Goal: Information Seeking & Learning: Learn about a topic

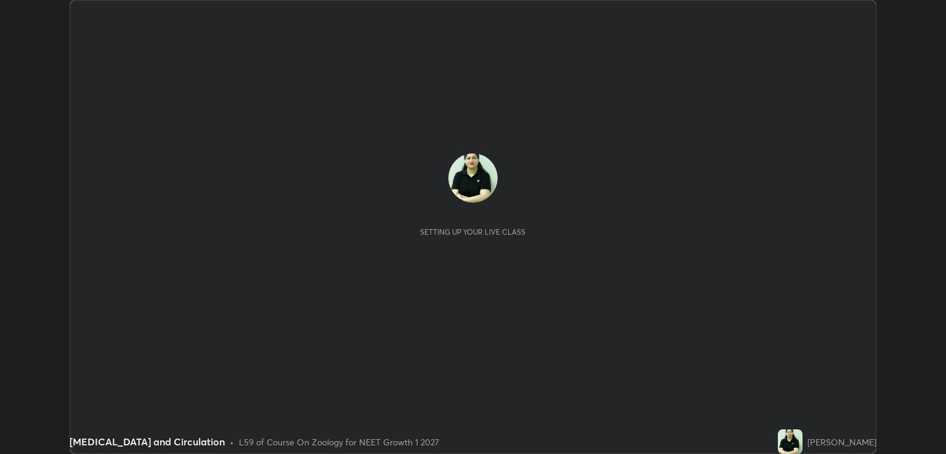
scroll to position [454, 946]
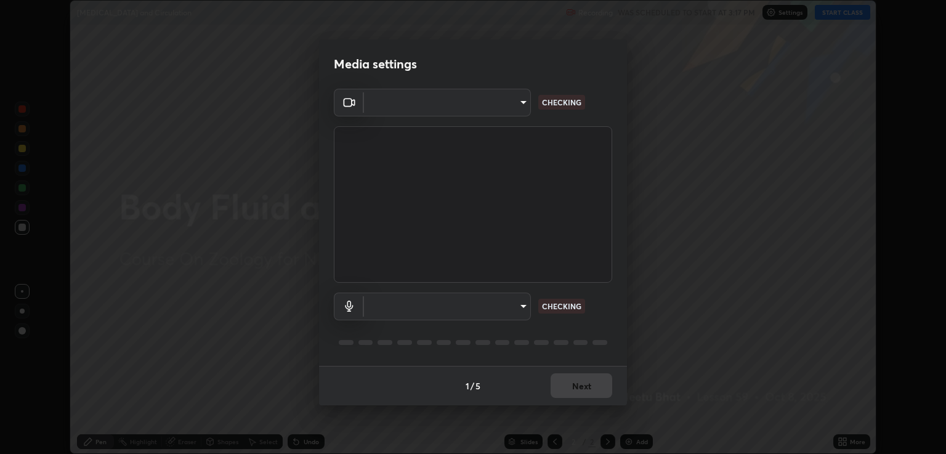
type input "40843d98562d9f5d3eedaa6b65eb6b7acee7651b253b4360fa7262c70a609c07"
type input "c328de03916d3032704ba0a2bbeab6993d2f57c1de640bd94cb1a66c1c9be3e9"
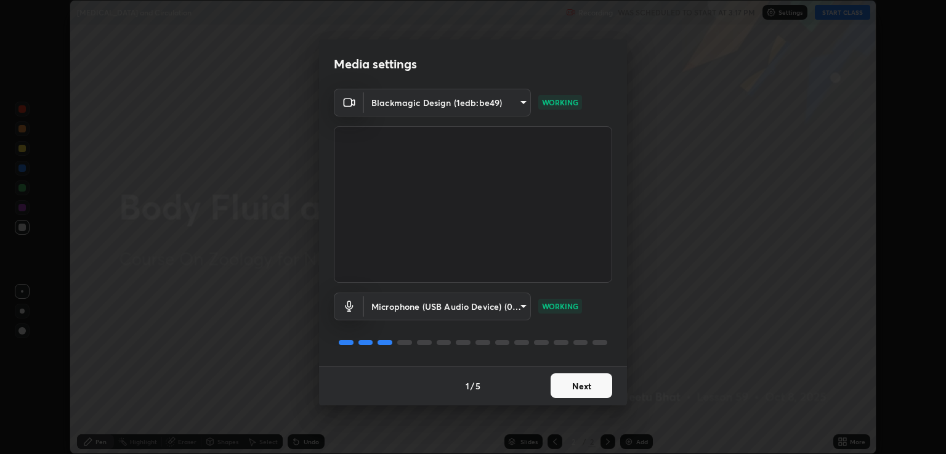
click at [586, 378] on button "Next" at bounding box center [582, 385] width 62 height 25
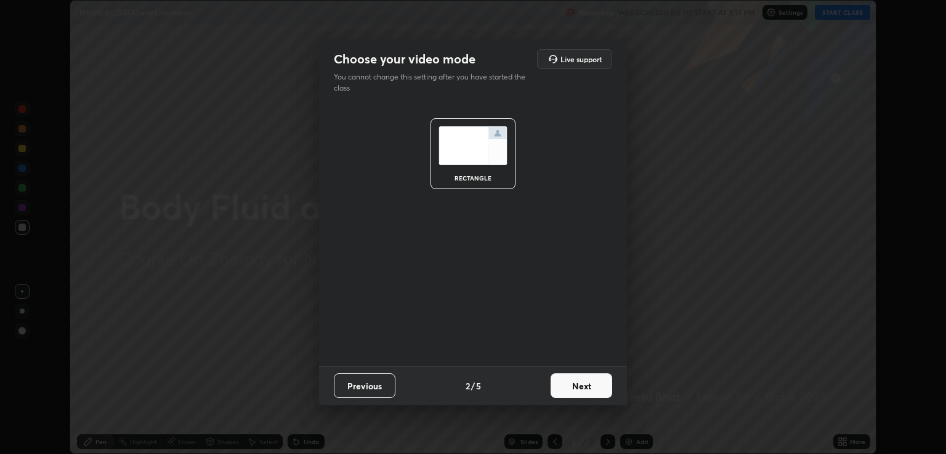
click at [592, 382] on button "Next" at bounding box center [582, 385] width 62 height 25
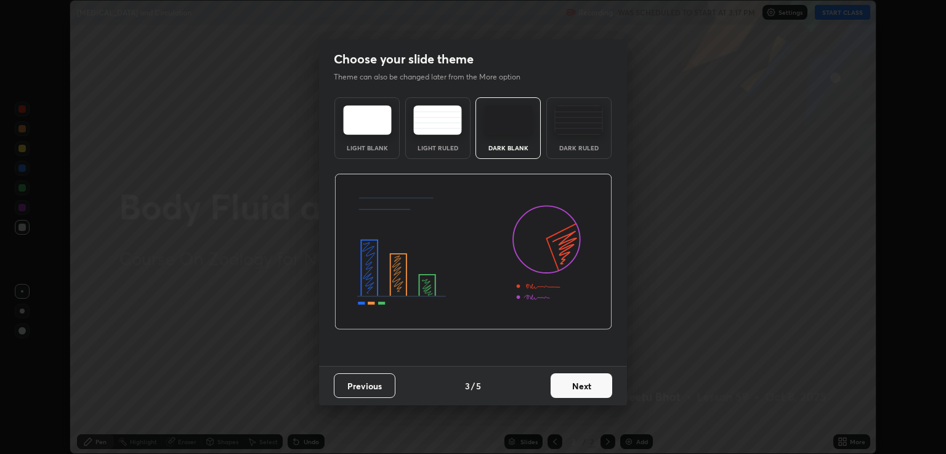
click at [590, 128] on img at bounding box center [579, 120] width 49 height 30
click at [588, 384] on button "Next" at bounding box center [582, 385] width 62 height 25
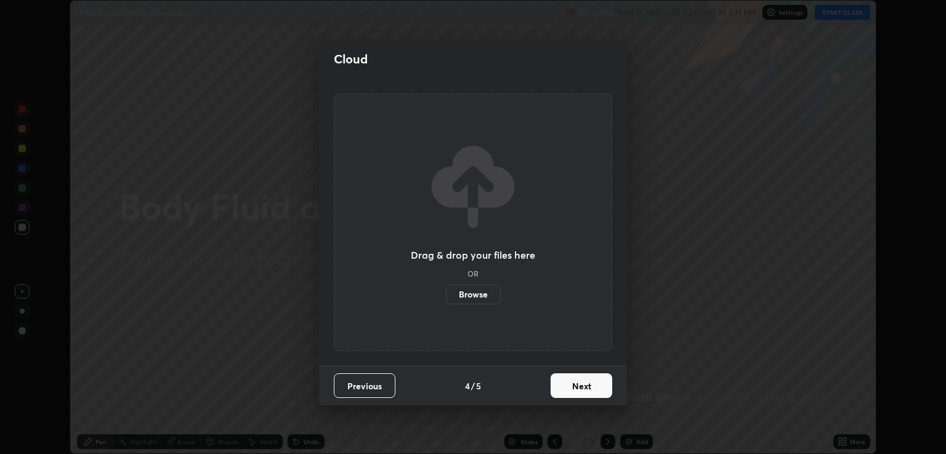
click at [593, 386] on button "Next" at bounding box center [582, 385] width 62 height 25
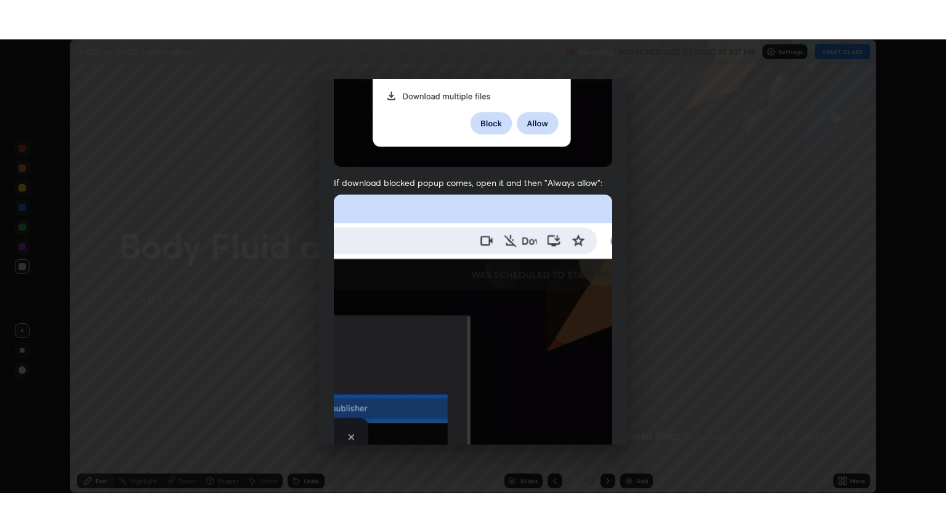
scroll to position [250, 0]
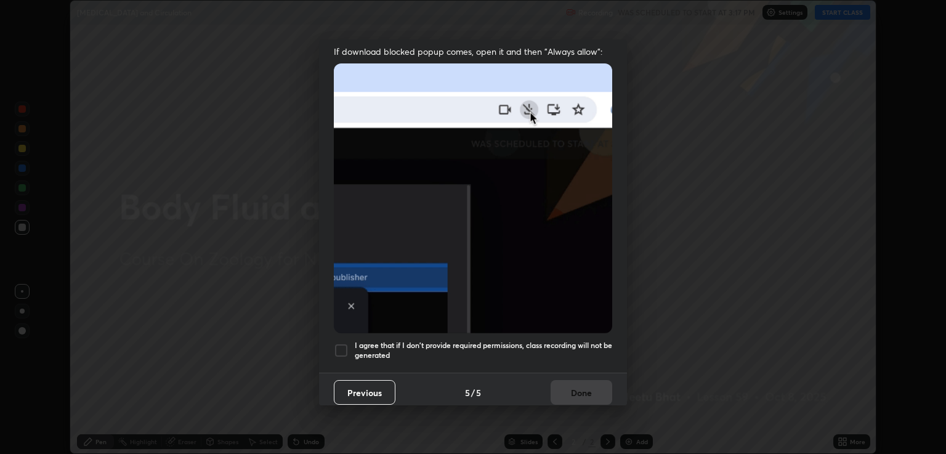
click at [347, 343] on div at bounding box center [341, 350] width 15 height 15
click at [580, 386] on button "Done" at bounding box center [582, 392] width 62 height 25
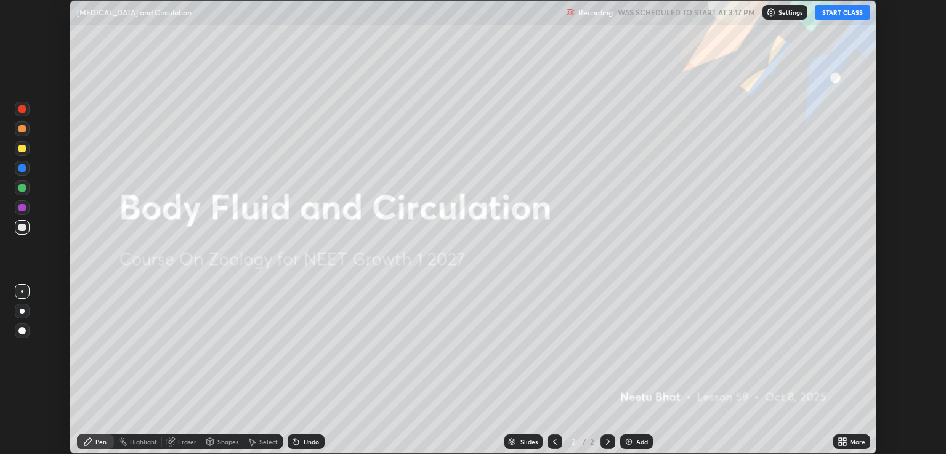
click at [843, 442] on icon at bounding box center [843, 442] width 10 height 10
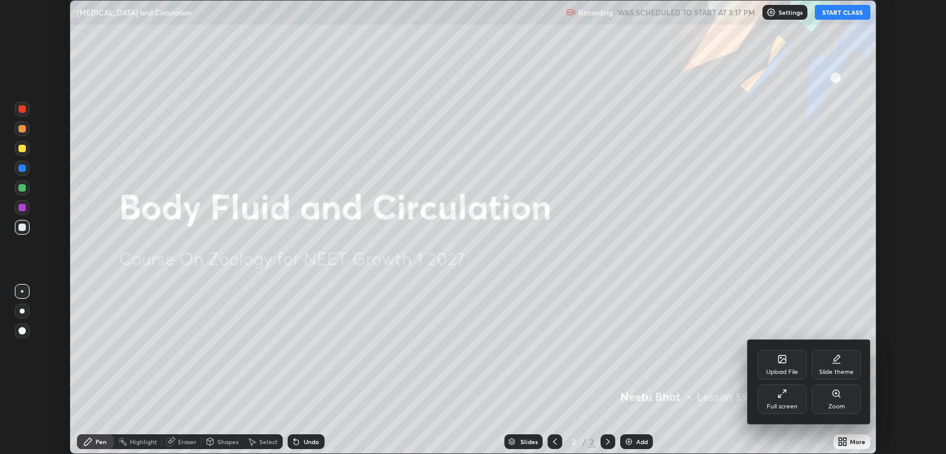
click at [790, 406] on div "Full screen" at bounding box center [782, 407] width 31 height 6
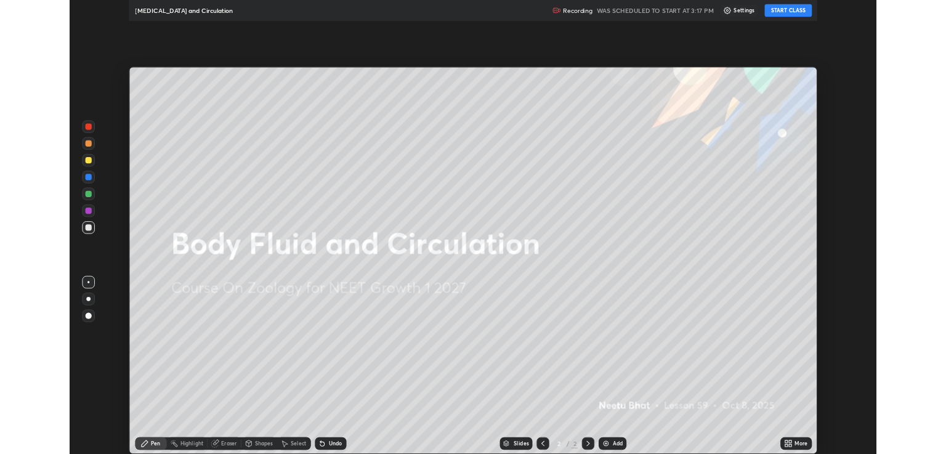
scroll to position [532, 946]
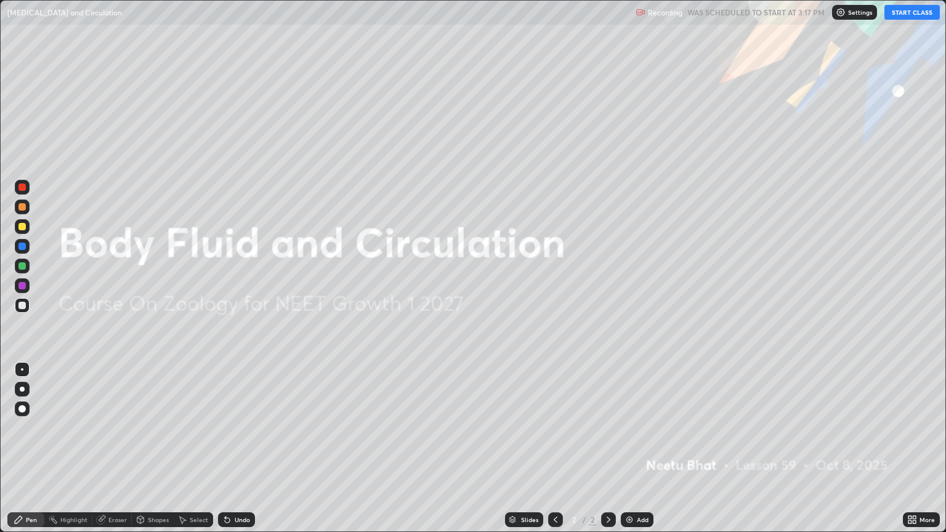
click at [916, 14] on button "START CLASS" at bounding box center [912, 12] width 55 height 15
click at [632, 454] on img at bounding box center [630, 520] width 10 height 10
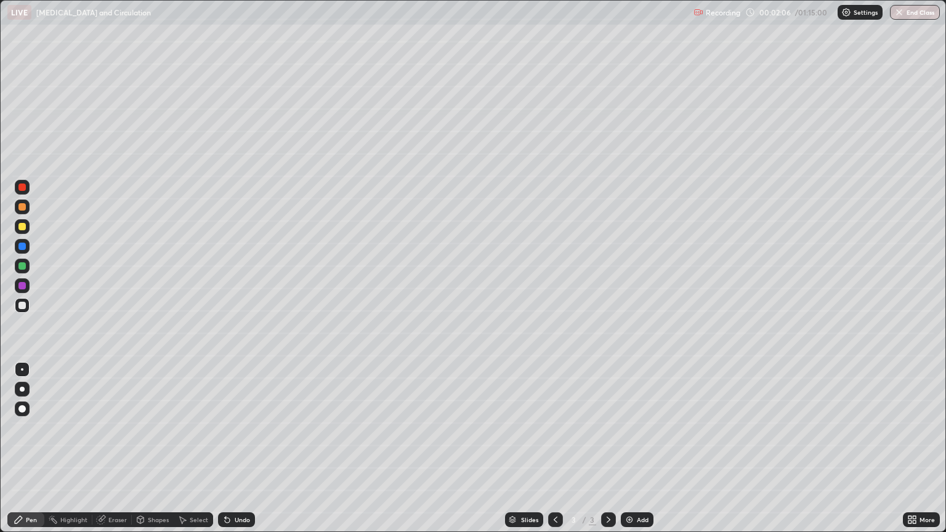
click at [25, 208] on div at bounding box center [21, 206] width 7 height 7
click at [25, 190] on div at bounding box center [22, 187] width 15 height 15
click at [22, 251] on div at bounding box center [22, 246] width 15 height 15
click at [25, 306] on div at bounding box center [21, 305] width 7 height 7
click at [22, 187] on div at bounding box center [21, 187] width 7 height 7
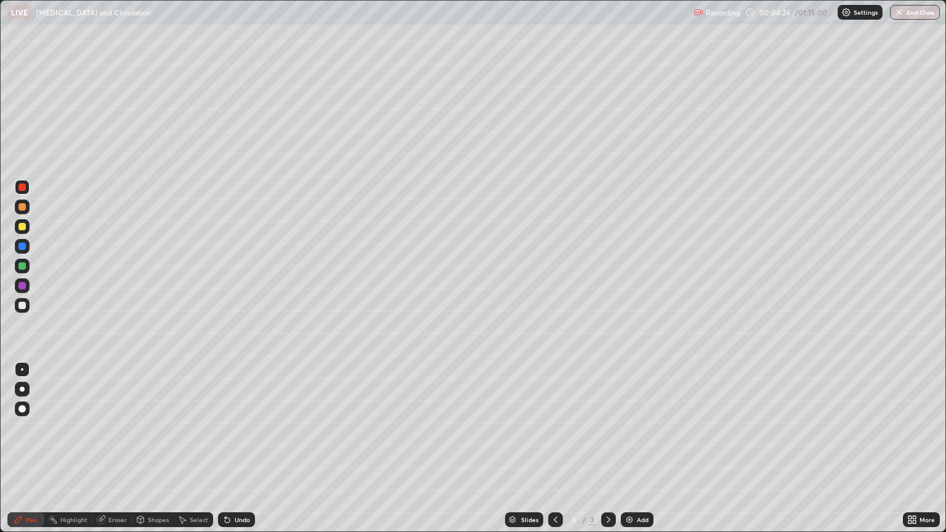
click at [22, 230] on div at bounding box center [21, 226] width 7 height 7
click at [26, 304] on div at bounding box center [22, 305] width 15 height 15
click at [22, 227] on div at bounding box center [21, 226] width 7 height 7
click at [116, 454] on div "Eraser" at bounding box center [117, 520] width 18 height 6
click at [637, 454] on div "Add" at bounding box center [643, 520] width 12 height 6
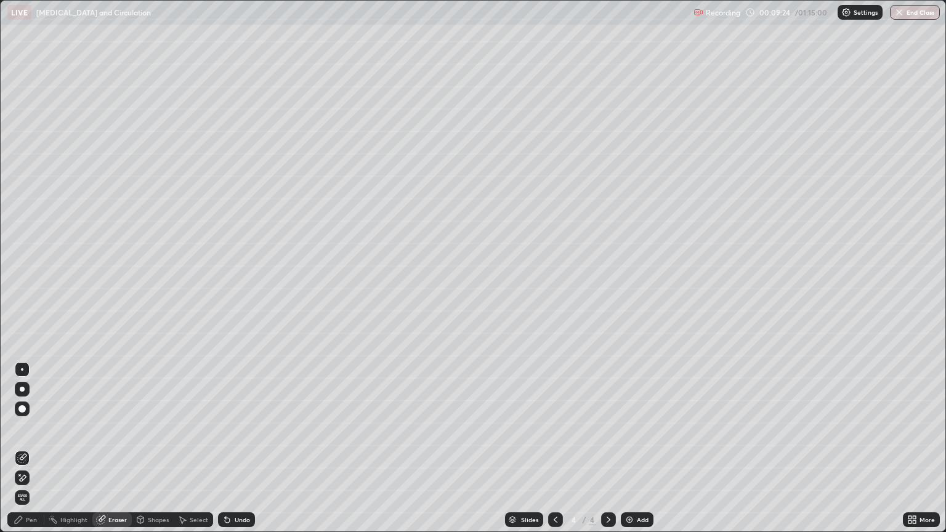
click at [23, 454] on div "Pen" at bounding box center [25, 520] width 37 height 15
click at [23, 307] on div at bounding box center [21, 305] width 7 height 7
click at [25, 228] on div at bounding box center [21, 226] width 7 height 7
click at [26, 307] on div at bounding box center [22, 305] width 15 height 15
click at [25, 266] on div at bounding box center [21, 265] width 7 height 7
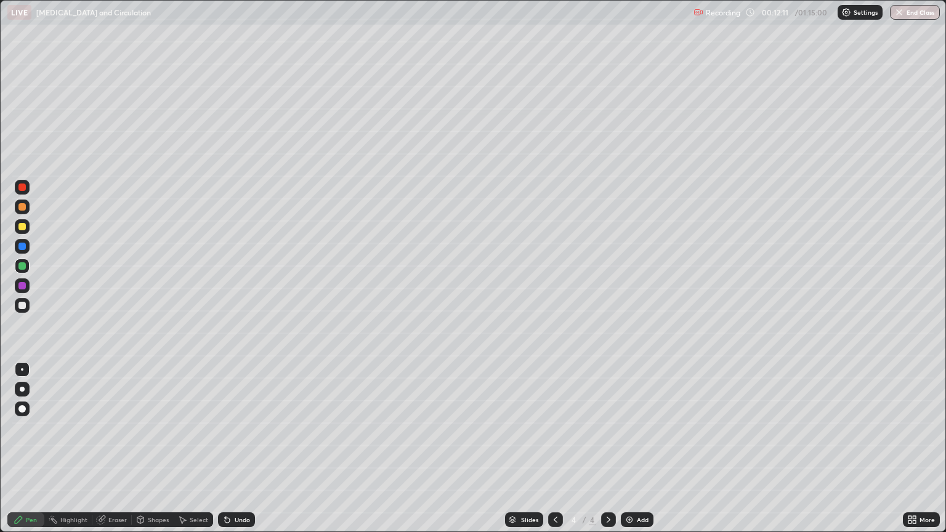
click at [555, 454] on icon at bounding box center [556, 520] width 10 height 10
click at [608, 454] on icon at bounding box center [609, 520] width 10 height 10
click at [629, 454] on img at bounding box center [630, 520] width 10 height 10
click at [909, 454] on icon at bounding box center [910, 522] width 3 height 3
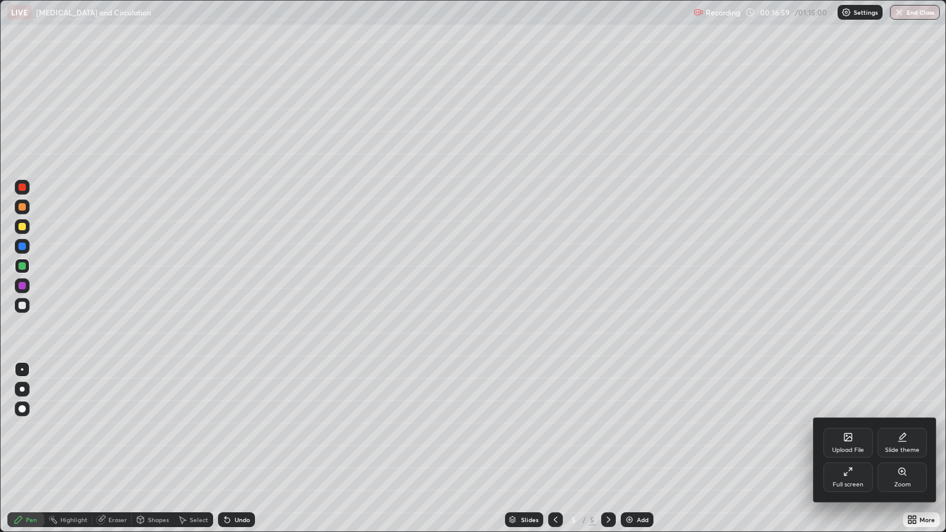
click at [853, 454] on div "Full screen" at bounding box center [848, 478] width 49 height 30
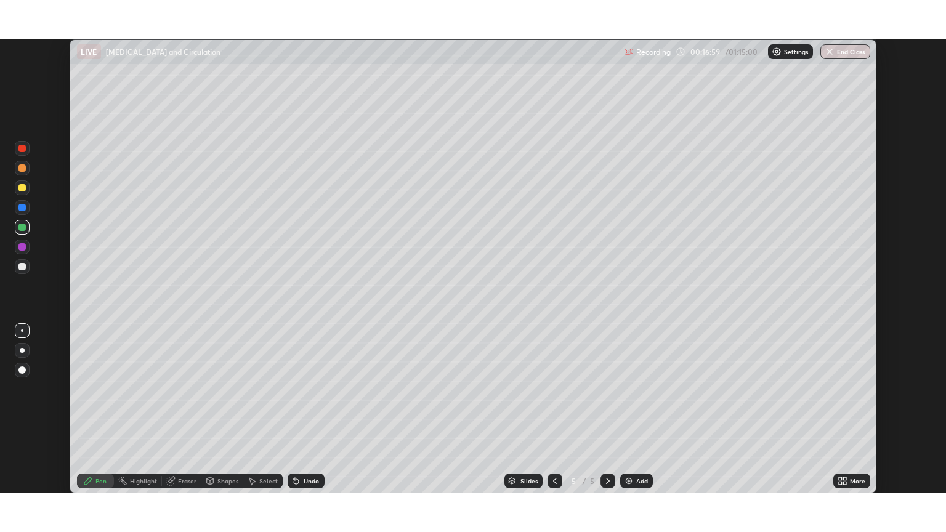
scroll to position [61162, 60671]
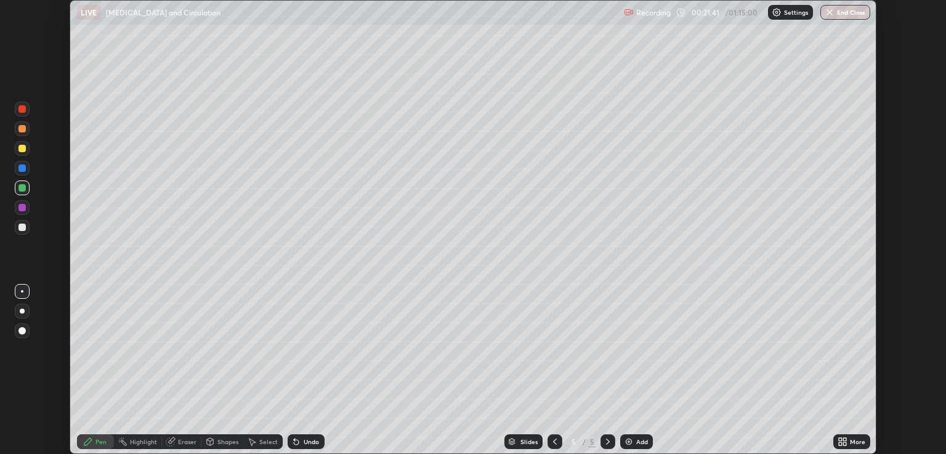
click at [841, 440] on icon at bounding box center [840, 439] width 3 height 3
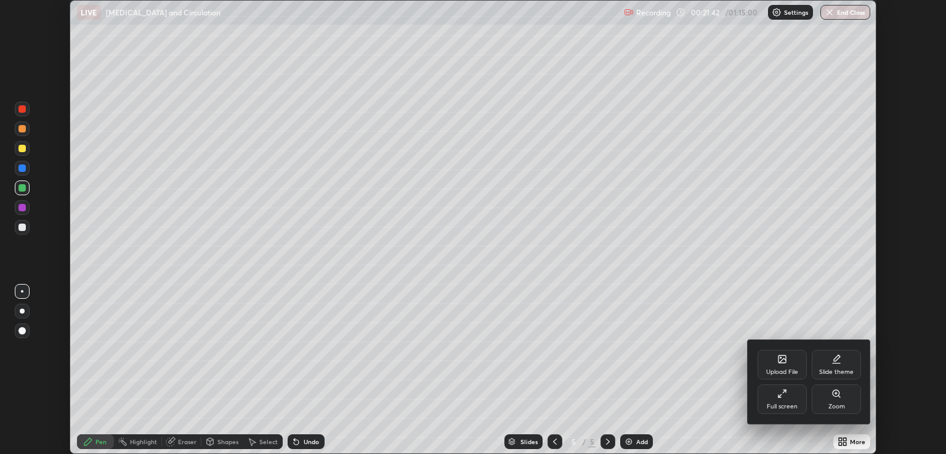
click at [781, 400] on div "Full screen" at bounding box center [782, 399] width 49 height 30
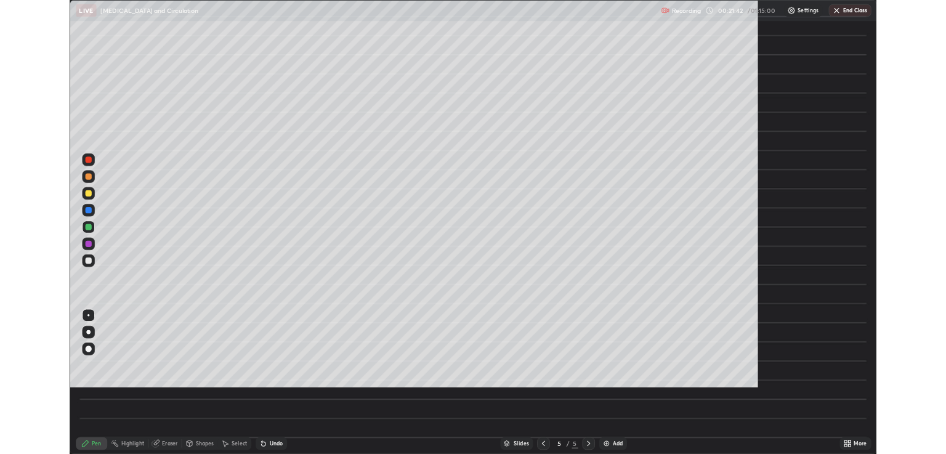
scroll to position [532, 946]
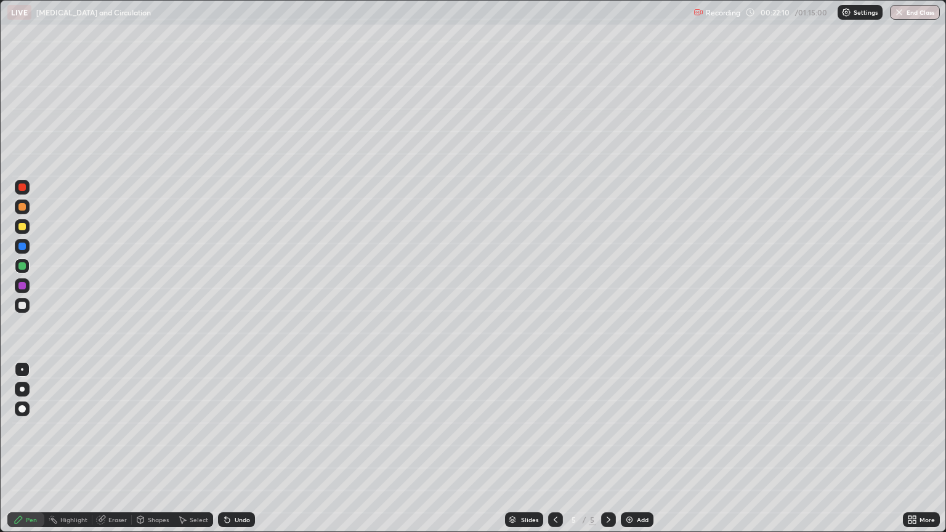
click at [22, 227] on div at bounding box center [21, 226] width 7 height 7
click at [21, 264] on div at bounding box center [21, 265] width 7 height 7
click at [22, 306] on div at bounding box center [21, 305] width 7 height 7
click at [631, 454] on img at bounding box center [630, 520] width 10 height 10
click at [22, 227] on div at bounding box center [21, 226] width 7 height 7
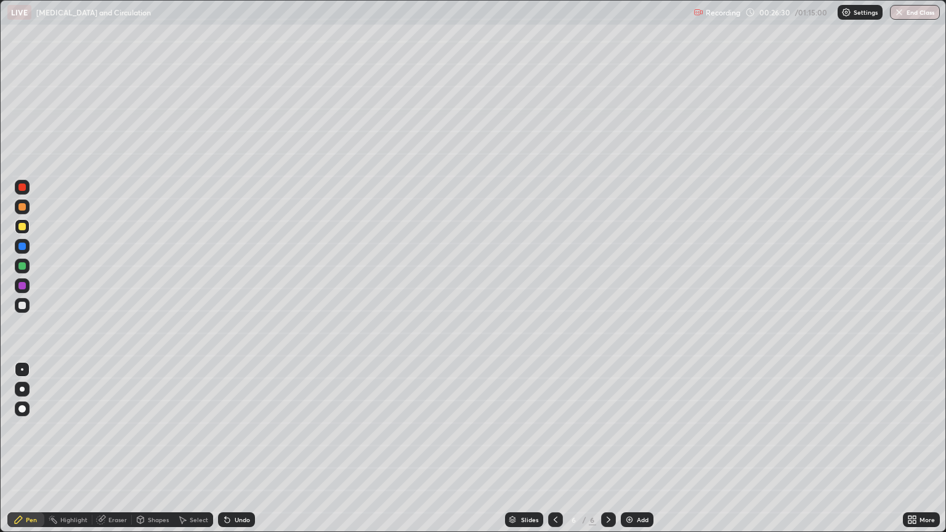
click at [23, 267] on div at bounding box center [21, 265] width 7 height 7
click at [28, 230] on div at bounding box center [22, 226] width 15 height 15
click at [22, 265] on div at bounding box center [21, 265] width 7 height 7
click at [22, 209] on div at bounding box center [21, 206] width 7 height 7
click at [18, 307] on div at bounding box center [21, 305] width 7 height 7
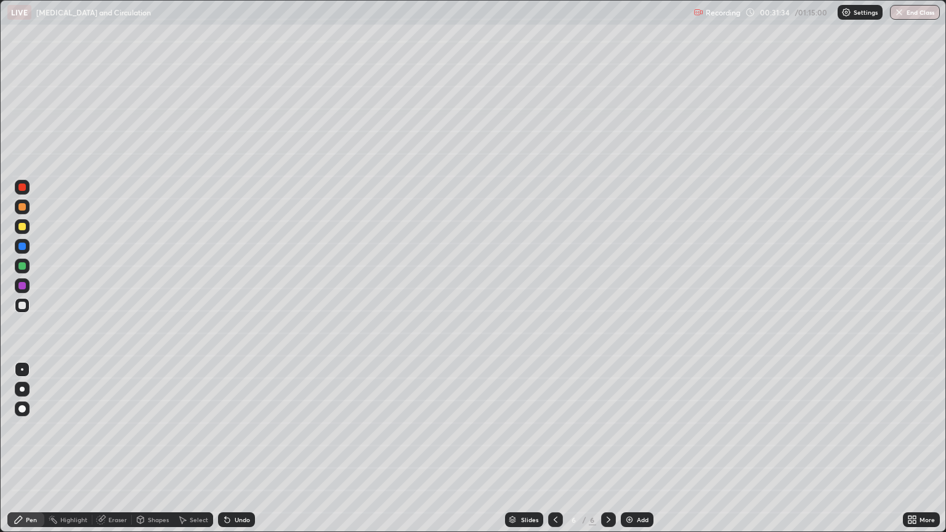
click at [626, 454] on img at bounding box center [630, 520] width 10 height 10
click at [107, 454] on div "Eraser" at bounding box center [111, 520] width 39 height 15
click at [28, 454] on div "Pen" at bounding box center [31, 520] width 11 height 6
click at [21, 229] on div at bounding box center [21, 226] width 7 height 7
click at [634, 454] on div "Add" at bounding box center [637, 520] width 33 height 15
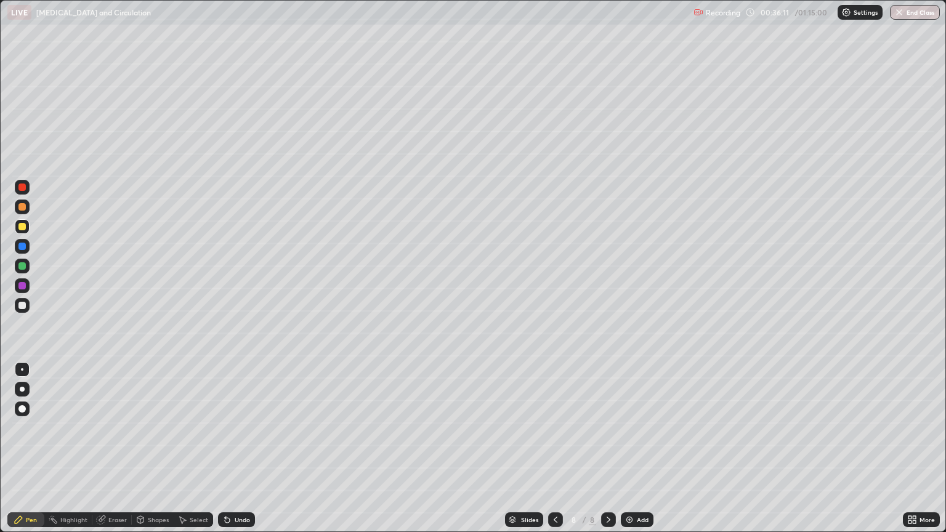
click at [21, 405] on div at bounding box center [21, 408] width 7 height 7
click at [120, 454] on div "Eraser" at bounding box center [117, 520] width 18 height 6
click at [28, 454] on div "Pen" at bounding box center [31, 520] width 11 height 6
click at [22, 188] on div at bounding box center [21, 187] width 7 height 7
click at [22, 370] on div at bounding box center [22, 369] width 2 height 2
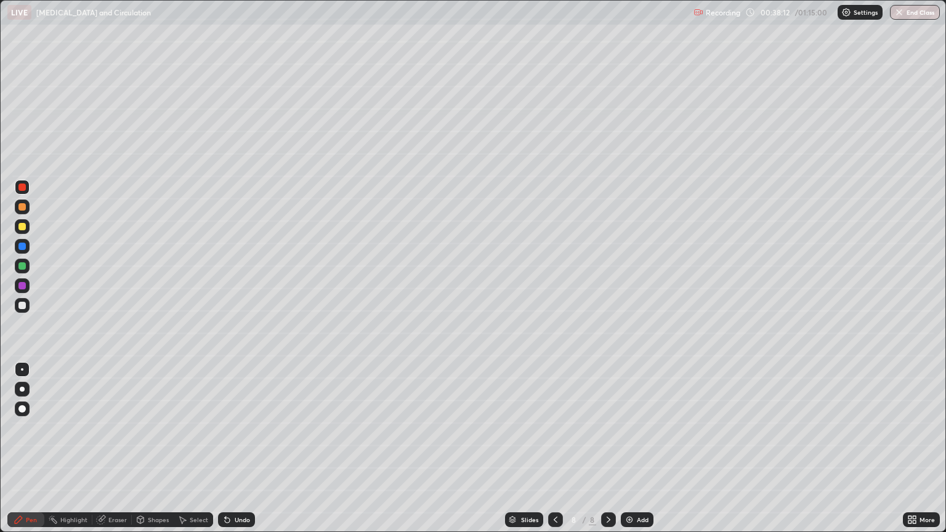
click at [26, 248] on div at bounding box center [22, 246] width 15 height 15
click at [22, 209] on div at bounding box center [21, 206] width 7 height 7
click at [23, 286] on div at bounding box center [21, 285] width 7 height 7
click at [70, 454] on div "Highlight" at bounding box center [73, 520] width 27 height 6
click at [23, 454] on icon at bounding box center [21, 479] width 2 height 2
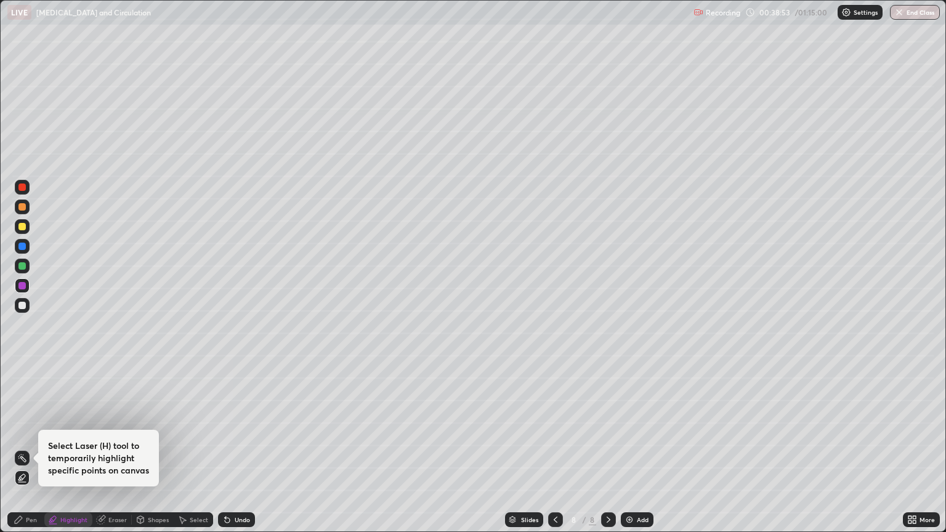
click at [26, 454] on div "Pen" at bounding box center [31, 520] width 11 height 6
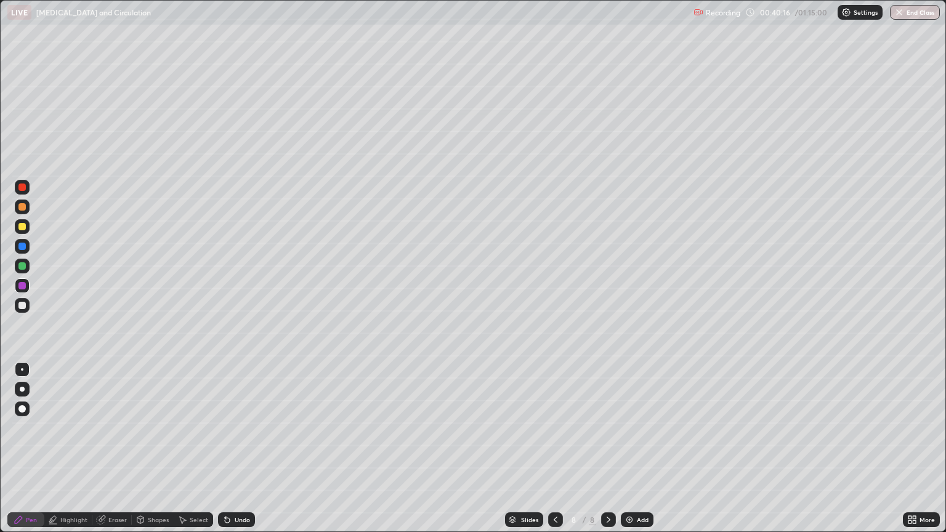
click at [27, 191] on div at bounding box center [22, 187] width 15 height 15
click at [25, 307] on div at bounding box center [21, 305] width 7 height 7
click at [25, 248] on div at bounding box center [21, 246] width 7 height 7
click at [21, 305] on div at bounding box center [21, 305] width 7 height 7
click at [25, 246] on div at bounding box center [21, 246] width 7 height 7
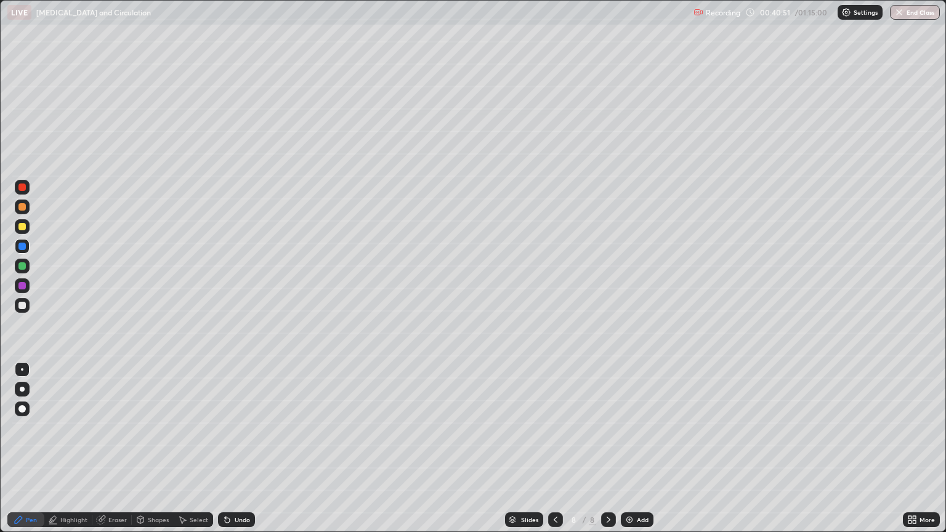
click at [24, 307] on div at bounding box center [21, 305] width 7 height 7
click at [26, 306] on div at bounding box center [22, 305] width 15 height 15
click at [111, 454] on div "Eraser" at bounding box center [117, 520] width 18 height 6
click at [30, 454] on div "Pen" at bounding box center [31, 520] width 11 height 6
click at [22, 190] on div at bounding box center [21, 187] width 7 height 7
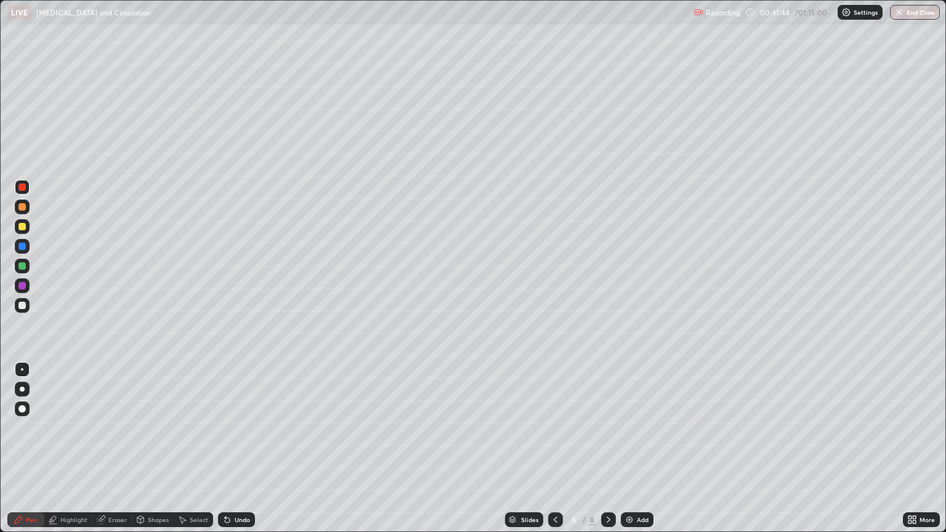
click at [23, 227] on div at bounding box center [21, 226] width 7 height 7
click at [25, 185] on div at bounding box center [21, 187] width 7 height 7
click at [22, 389] on div at bounding box center [22, 389] width 5 height 5
click at [22, 304] on div at bounding box center [21, 305] width 7 height 7
click at [72, 454] on div "Highlight" at bounding box center [73, 520] width 27 height 6
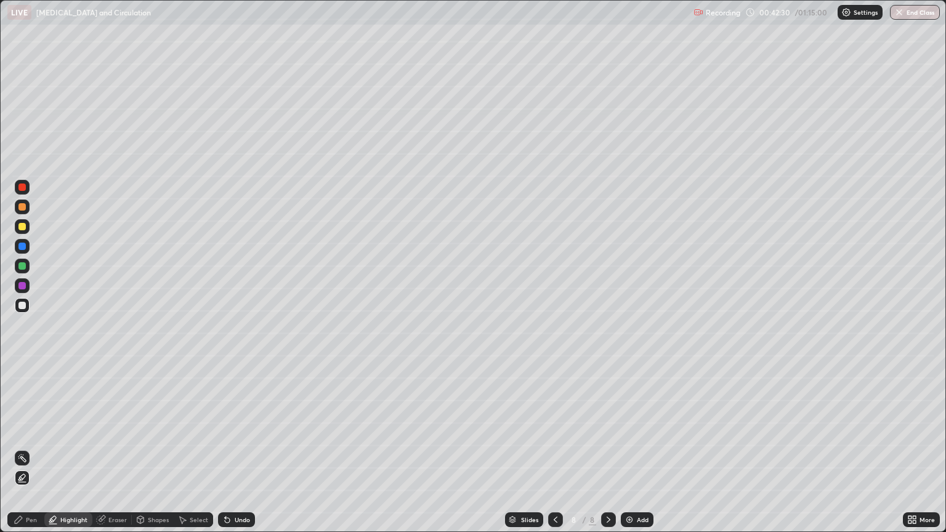
click at [25, 454] on icon at bounding box center [22, 478] width 10 height 10
click at [23, 229] on div at bounding box center [21, 226] width 7 height 7
click at [22, 188] on div at bounding box center [21, 187] width 7 height 7
click at [23, 188] on div at bounding box center [21, 187] width 7 height 7
click at [25, 454] on div "Pen" at bounding box center [25, 520] width 37 height 15
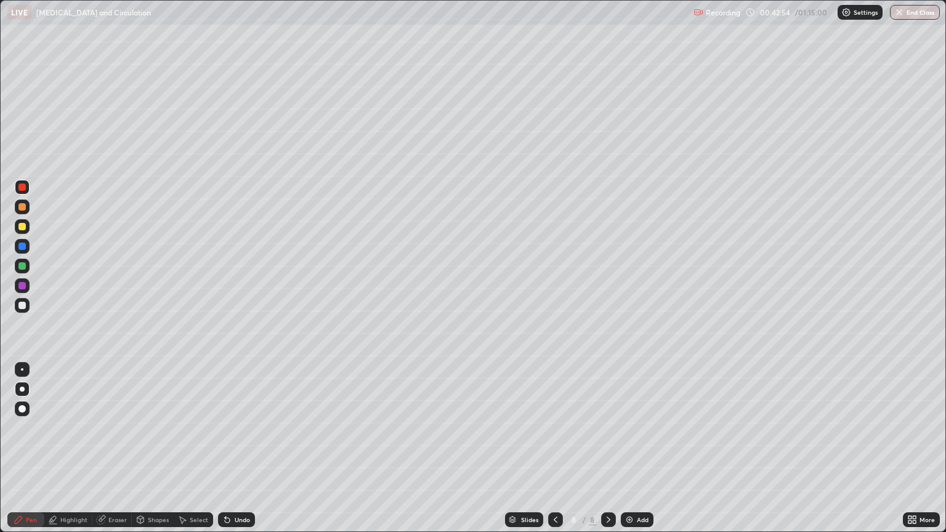
click at [22, 245] on div at bounding box center [21, 246] width 7 height 7
click at [28, 386] on div at bounding box center [22, 389] width 15 height 15
click at [23, 226] on div at bounding box center [21, 226] width 7 height 7
click at [25, 248] on div at bounding box center [21, 246] width 7 height 7
click at [65, 454] on div "Highlight" at bounding box center [73, 520] width 27 height 6
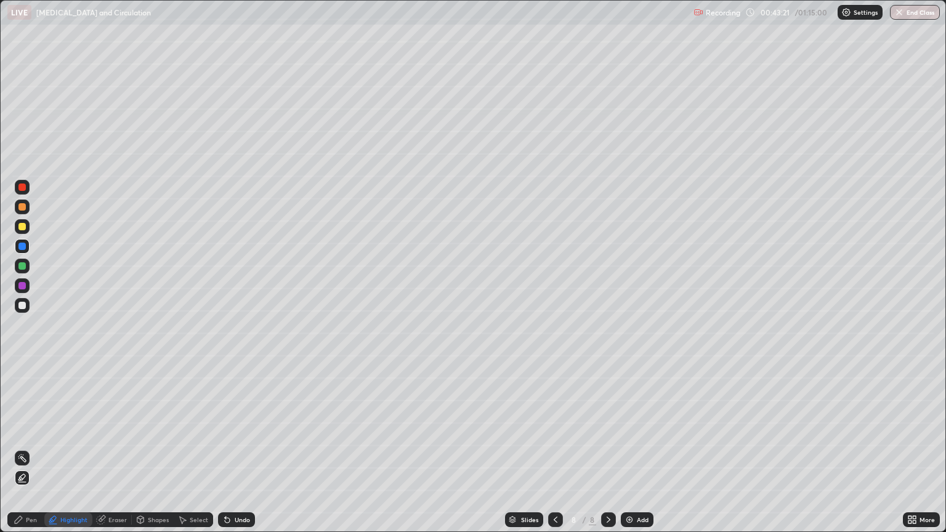
click at [22, 230] on div at bounding box center [21, 226] width 7 height 7
click at [31, 454] on div "Pen" at bounding box center [31, 520] width 11 height 6
click at [22, 389] on div at bounding box center [22, 389] width 5 height 5
click at [24, 248] on div at bounding box center [21, 246] width 7 height 7
click at [22, 409] on div at bounding box center [21, 408] width 7 height 7
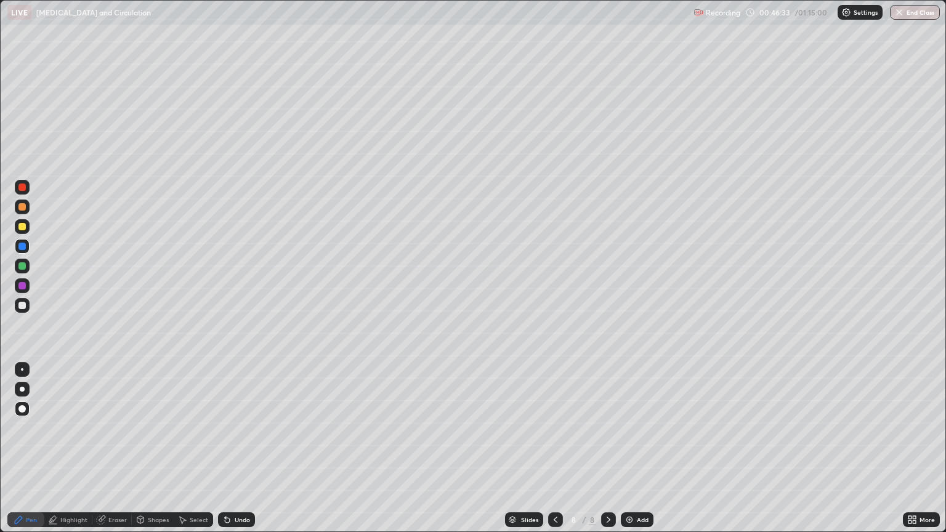
click at [22, 389] on div at bounding box center [22, 389] width 5 height 5
click at [23, 409] on div at bounding box center [21, 408] width 7 height 7
click at [22, 305] on div at bounding box center [21, 305] width 7 height 7
click at [22, 370] on div at bounding box center [22, 369] width 2 height 2
click at [114, 454] on div "Eraser" at bounding box center [117, 520] width 18 height 6
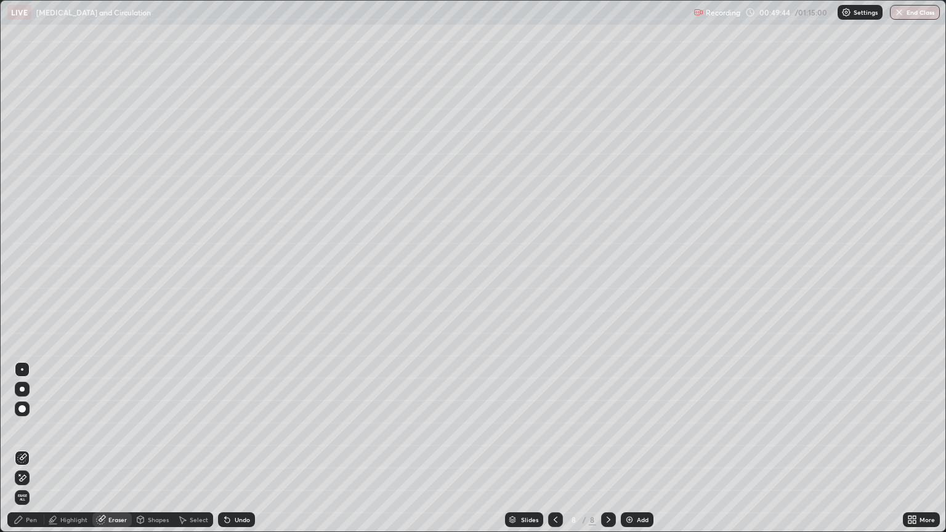
click at [25, 454] on div "Pen" at bounding box center [25, 520] width 37 height 15
click at [21, 307] on div at bounding box center [21, 305] width 7 height 7
click at [22, 226] on div at bounding box center [21, 226] width 7 height 7
click at [22, 208] on div at bounding box center [21, 206] width 7 height 7
click at [21, 229] on div at bounding box center [21, 226] width 7 height 7
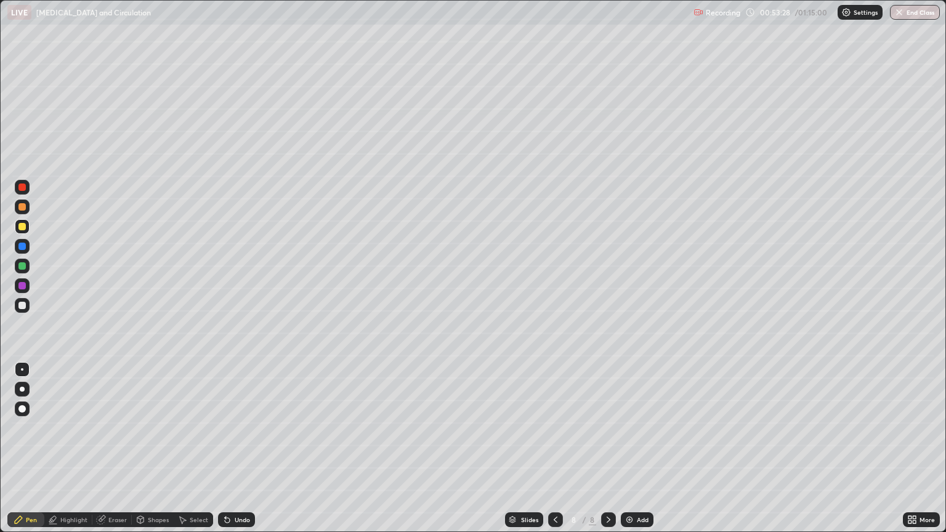
click at [24, 287] on div at bounding box center [21, 285] width 7 height 7
click at [25, 229] on div at bounding box center [21, 226] width 7 height 7
click at [22, 188] on div at bounding box center [21, 187] width 7 height 7
click at [22, 409] on div at bounding box center [21, 408] width 7 height 7
click at [22, 370] on div at bounding box center [22, 369] width 2 height 2
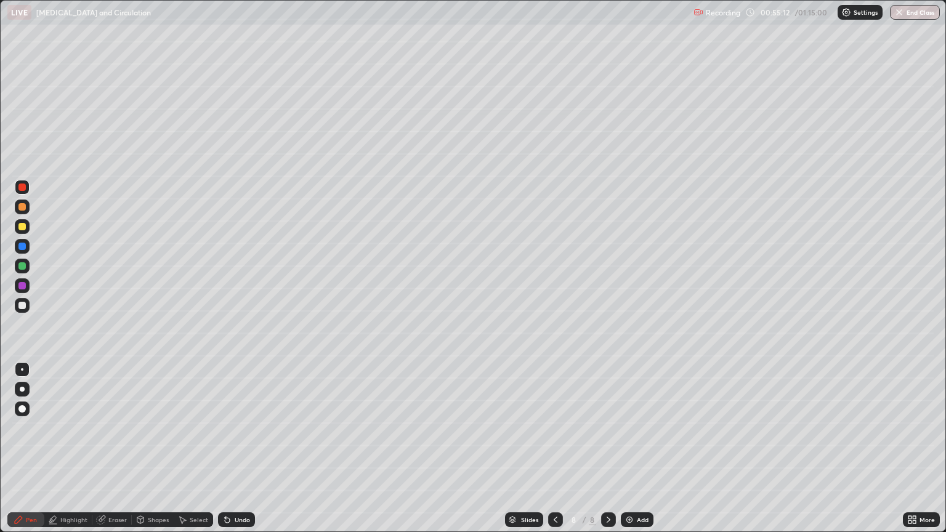
click at [24, 306] on div at bounding box center [21, 305] width 7 height 7
click at [25, 246] on div at bounding box center [21, 246] width 7 height 7
click at [25, 308] on div at bounding box center [21, 305] width 7 height 7
click at [23, 226] on div at bounding box center [21, 226] width 7 height 7
click at [25, 246] on div at bounding box center [21, 246] width 7 height 7
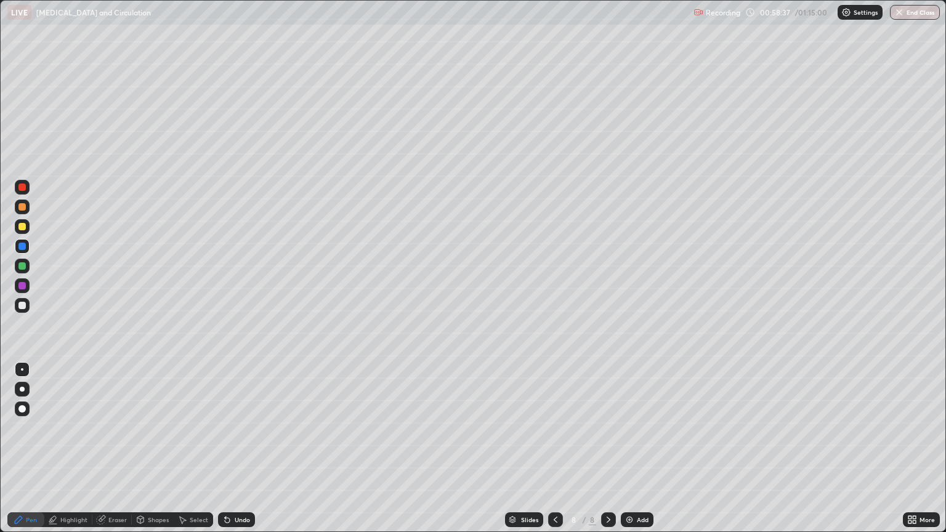
click at [23, 409] on div at bounding box center [21, 408] width 7 height 7
click at [23, 309] on div at bounding box center [21, 305] width 7 height 7
click at [22, 370] on div at bounding box center [22, 369] width 2 height 2
click at [914, 454] on icon at bounding box center [914, 517] width 3 height 3
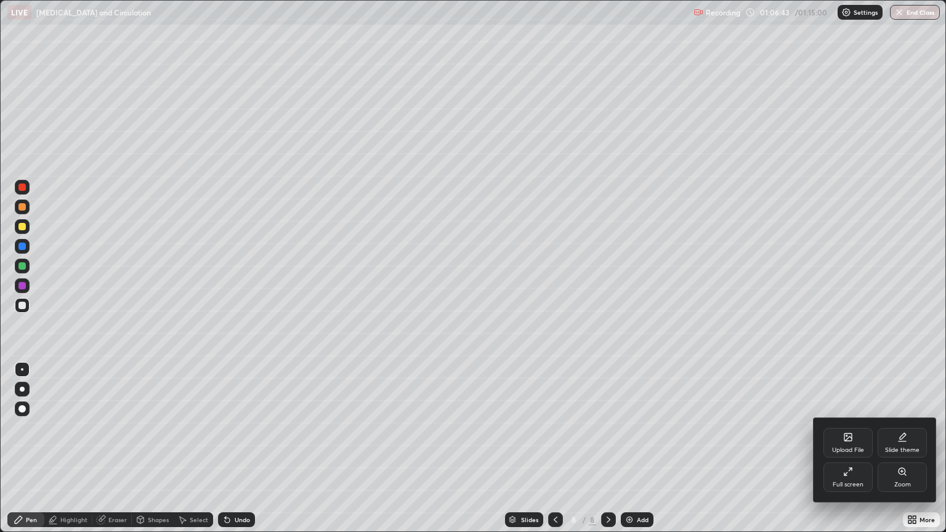
click at [852, 454] on icon at bounding box center [849, 472] width 10 height 10
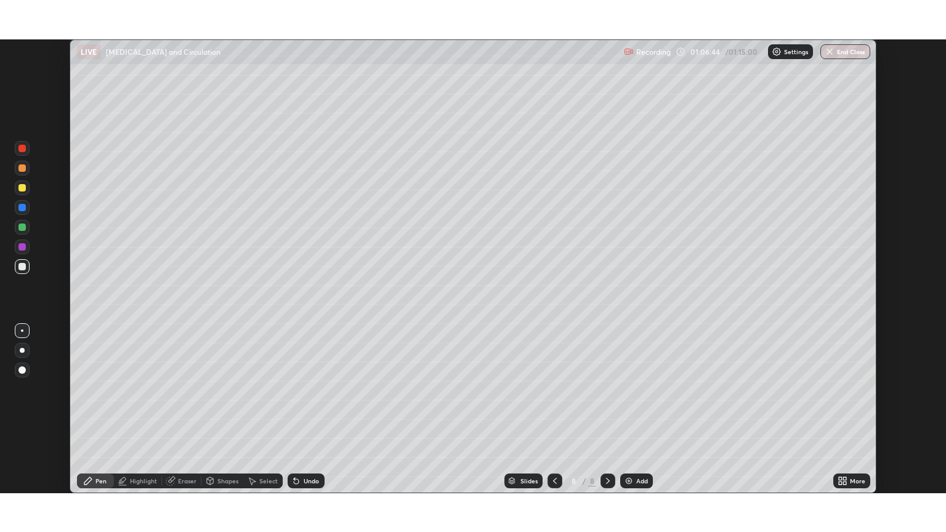
scroll to position [61162, 60671]
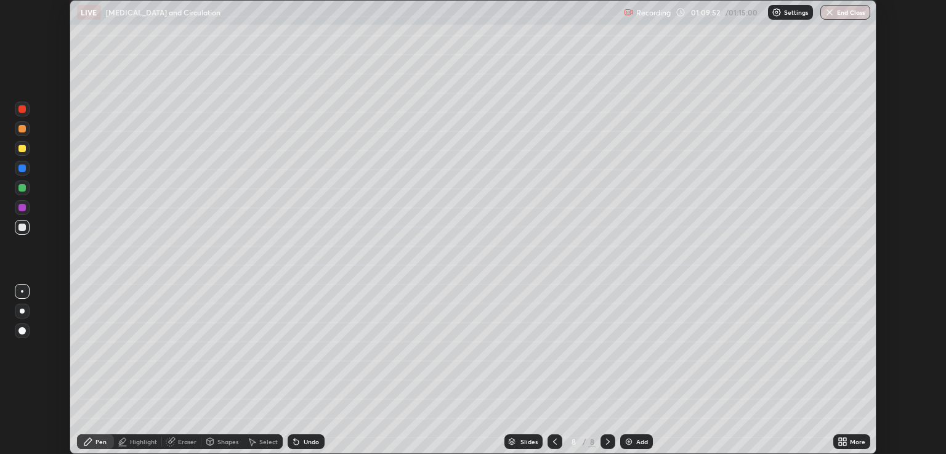
click at [842, 442] on icon at bounding box center [840, 443] width 3 height 3
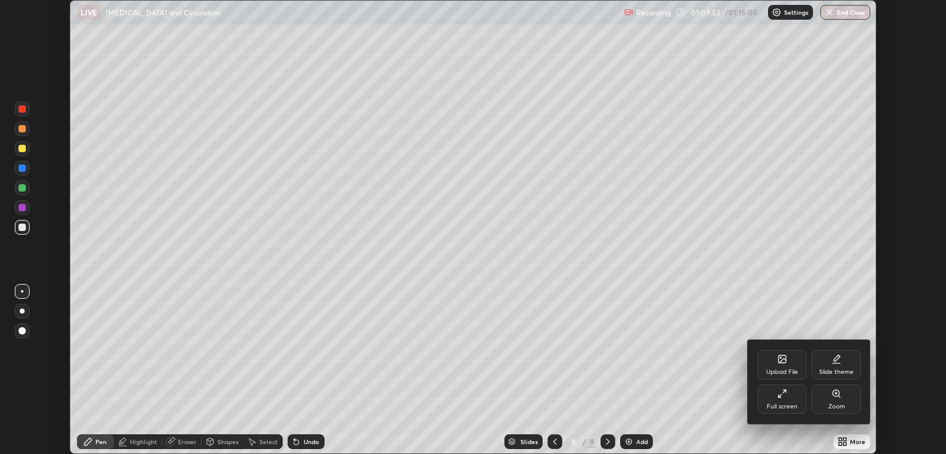
click at [784, 399] on div "Full screen" at bounding box center [782, 399] width 49 height 30
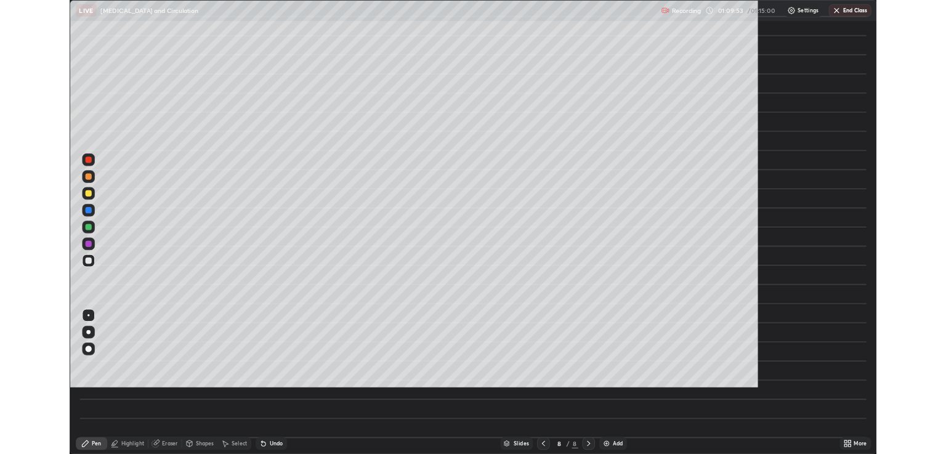
scroll to position [532, 946]
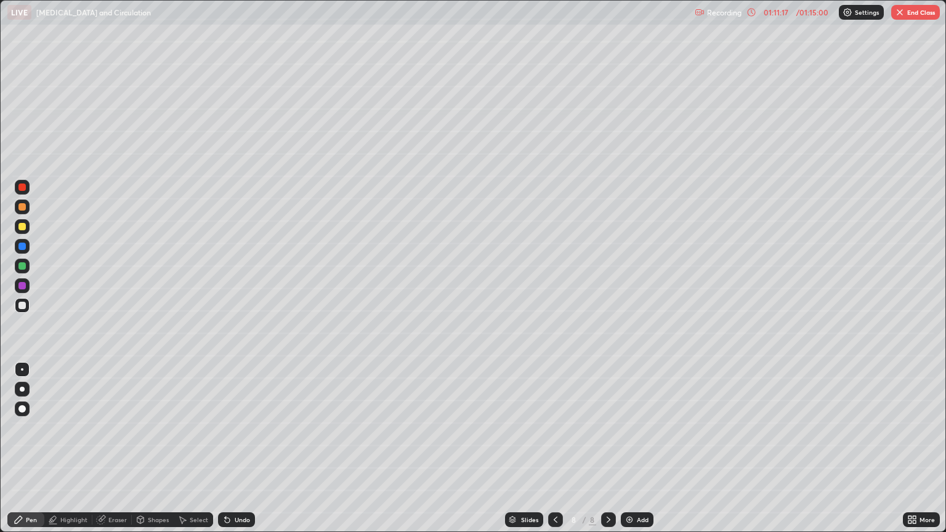
click at [921, 12] on button "End Class" at bounding box center [916, 12] width 49 height 15
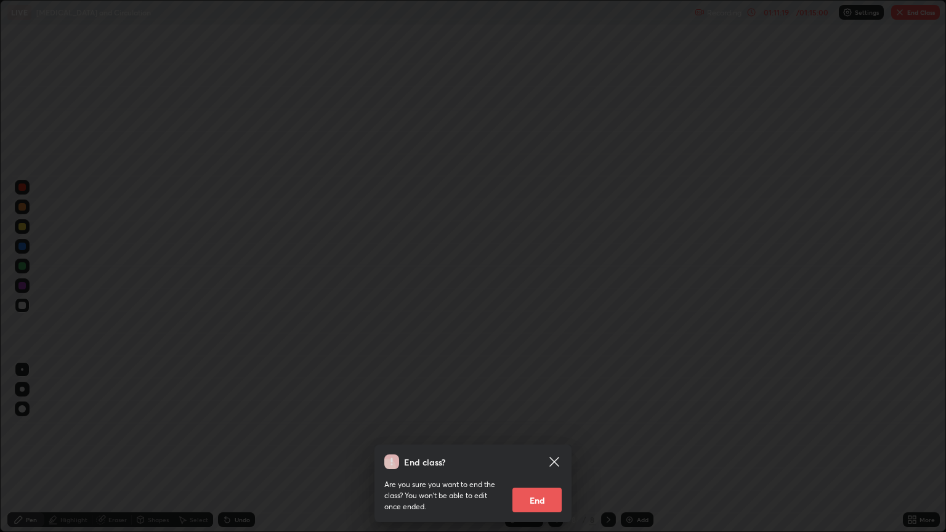
click at [541, 454] on button "End" at bounding box center [537, 500] width 49 height 25
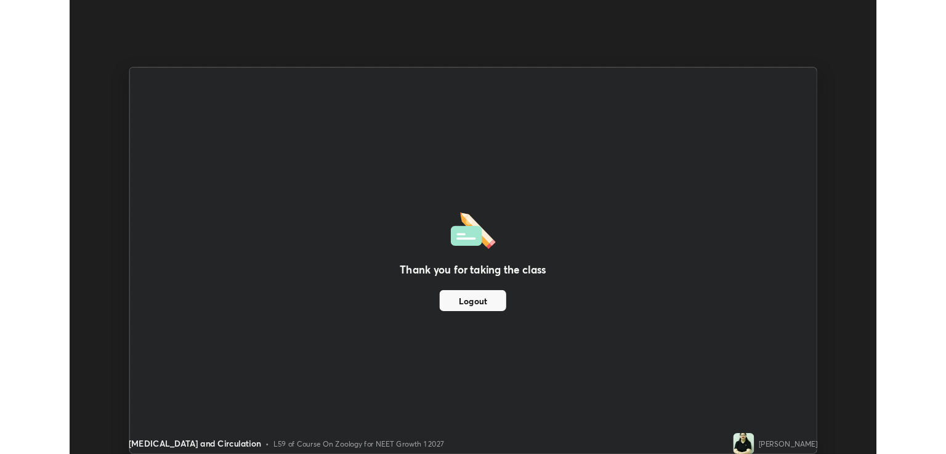
scroll to position [61162, 60671]
